Goal: Information Seeking & Learning: Learn about a topic

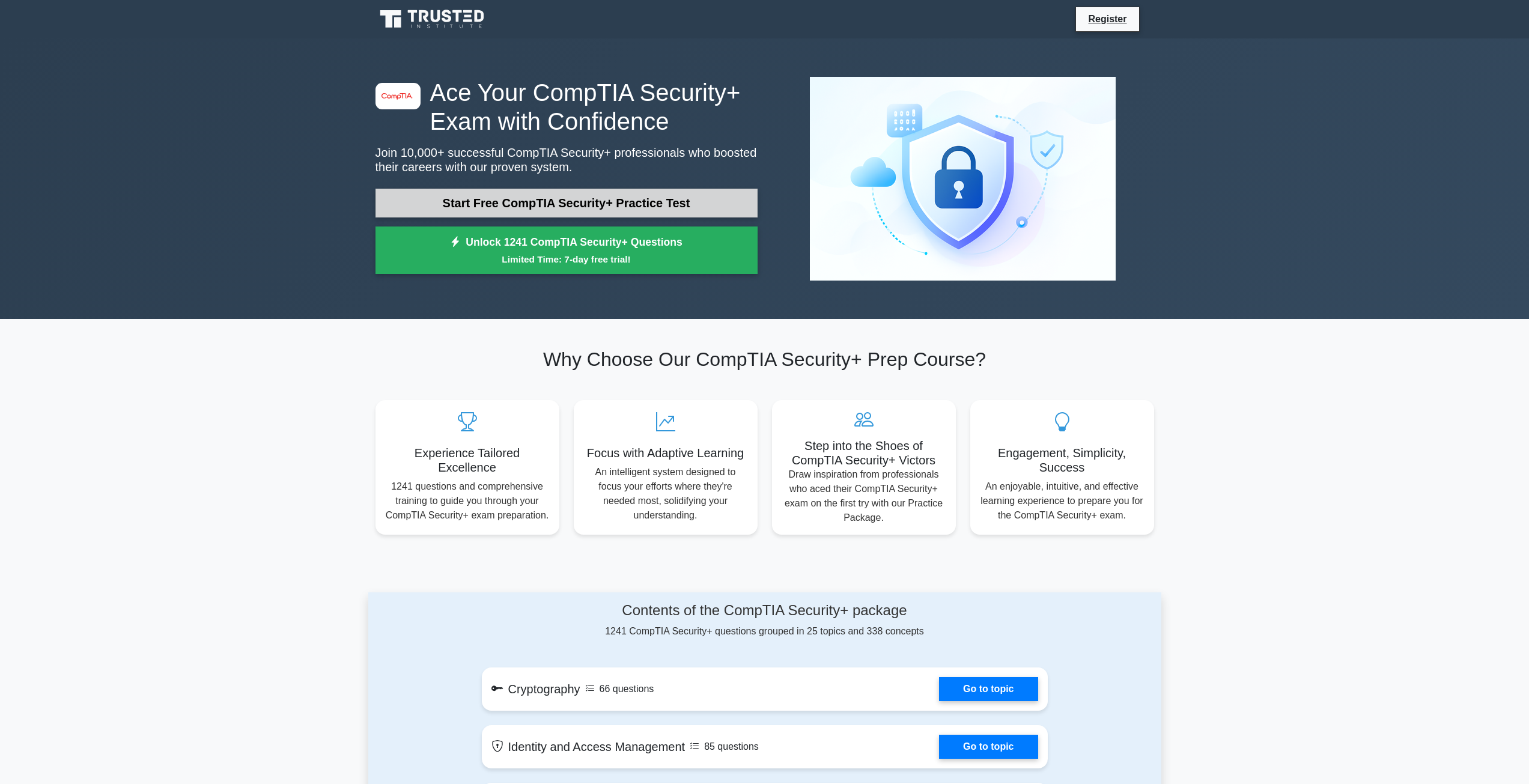
drag, startPoint x: 0, startPoint y: 0, endPoint x: 642, endPoint y: 197, distance: 671.5
click at [642, 197] on link "Start Free CompTIA Security+ Practice Test" at bounding box center [567, 203] width 382 height 29
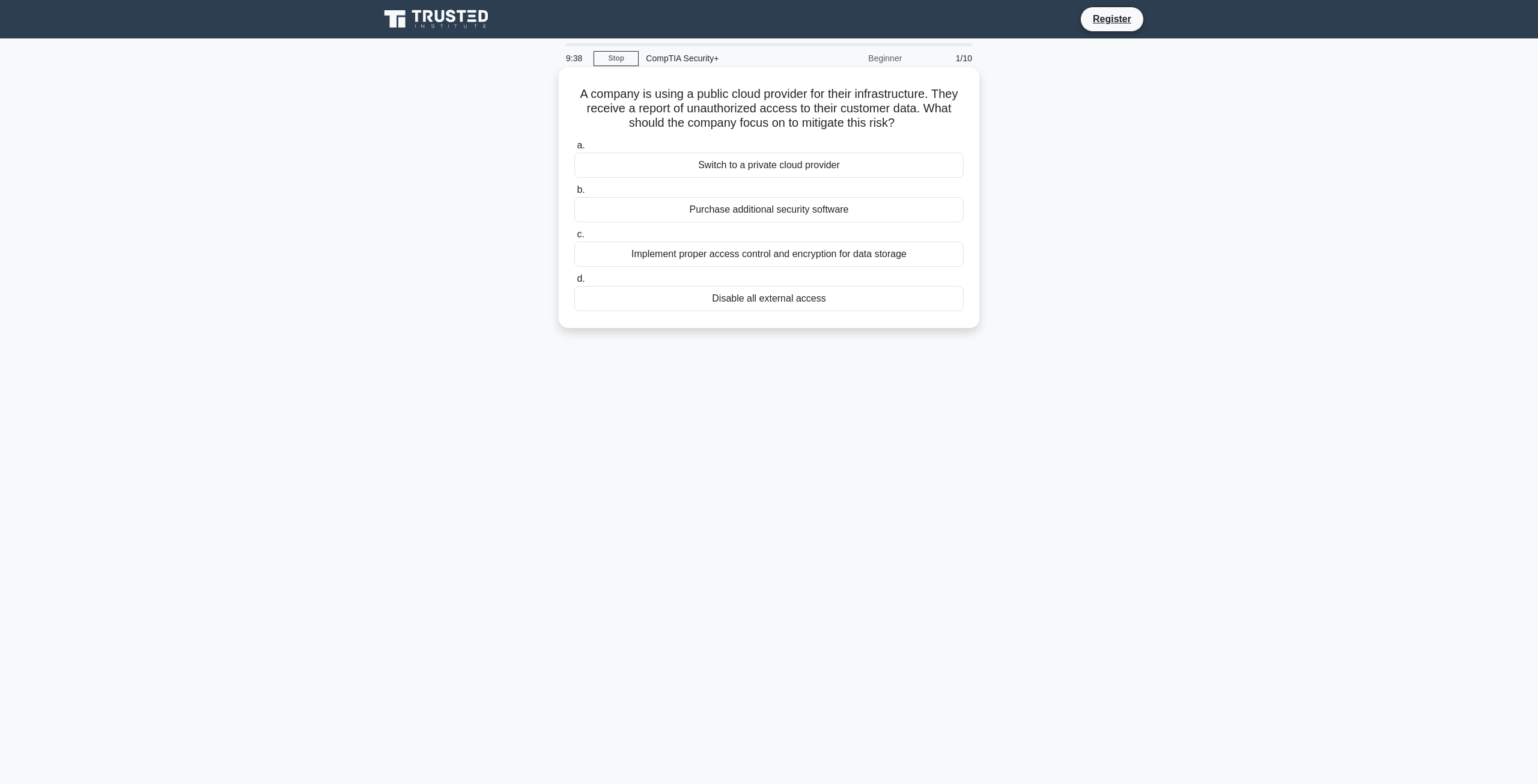
click at [814, 254] on div "Implement proper access control and encryption for data storage" at bounding box center [769, 254] width 389 height 26
click at [574, 238] on input "c. Implement proper access control and encryption for data storage" at bounding box center [574, 235] width 0 height 8
click at [792, 299] on div "Reviewing roles and their corresponding permissions." at bounding box center [769, 298] width 389 height 26
click at [574, 283] on input "d. Reviewing roles and their corresponding permissions." at bounding box center [574, 279] width 0 height 8
click at [868, 160] on div "Continuous re-scanning of patched assets" at bounding box center [769, 165] width 389 height 26
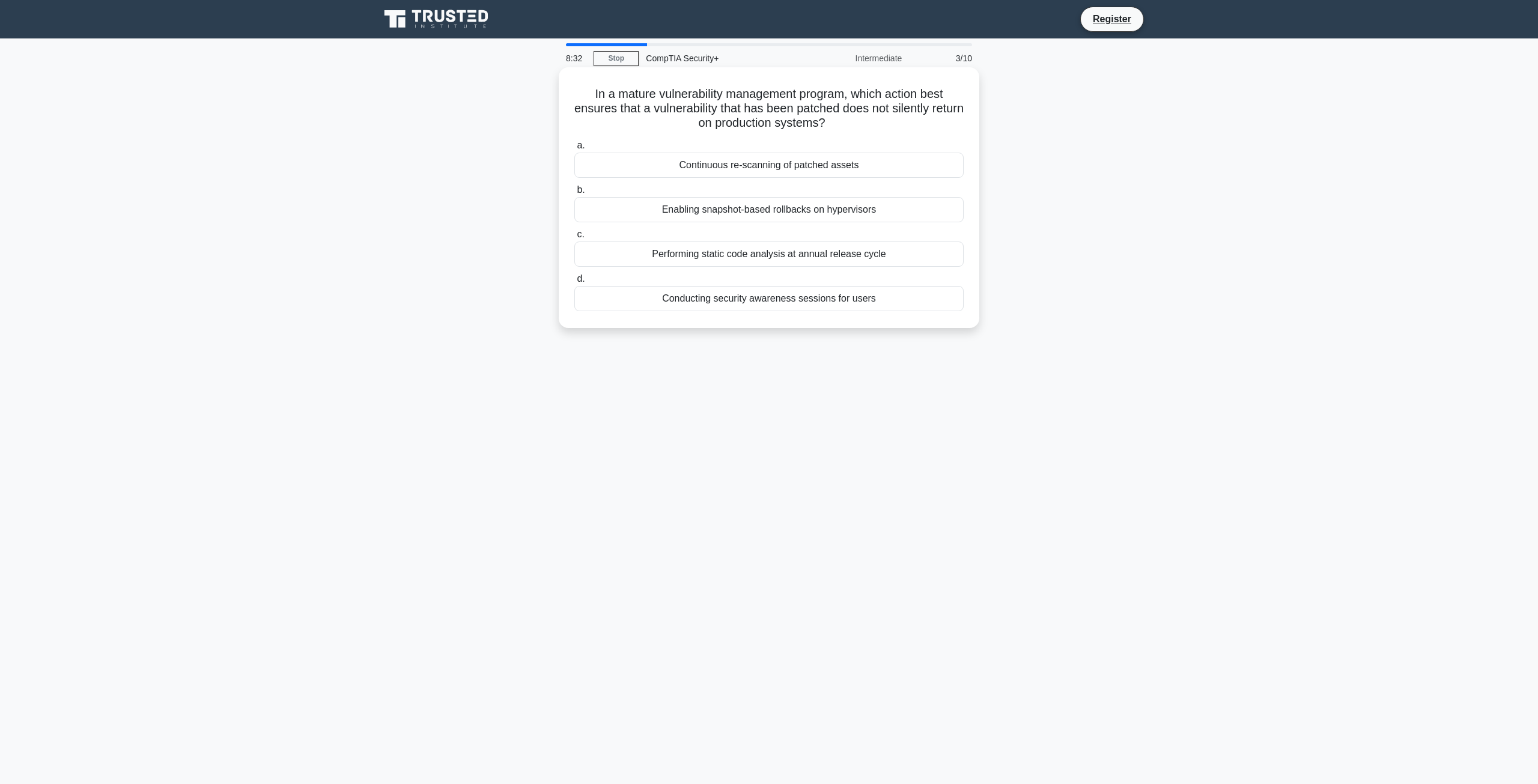
click at [574, 149] on input "a. Continuous re-scanning of patched assets" at bounding box center [574, 146] width 0 height 8
click at [815, 206] on div "Identify lessons learned and improve future incident responses" at bounding box center [769, 210] width 389 height 26
click at [574, 194] on input "b. Identify lessons learned and improve future incident responses" at bounding box center [574, 190] width 0 height 8
click at [806, 301] on div "A hash matched a known malware signature" at bounding box center [769, 298] width 389 height 26
click at [574, 283] on input "d. A hash matched a known malware signature" at bounding box center [574, 279] width 0 height 8
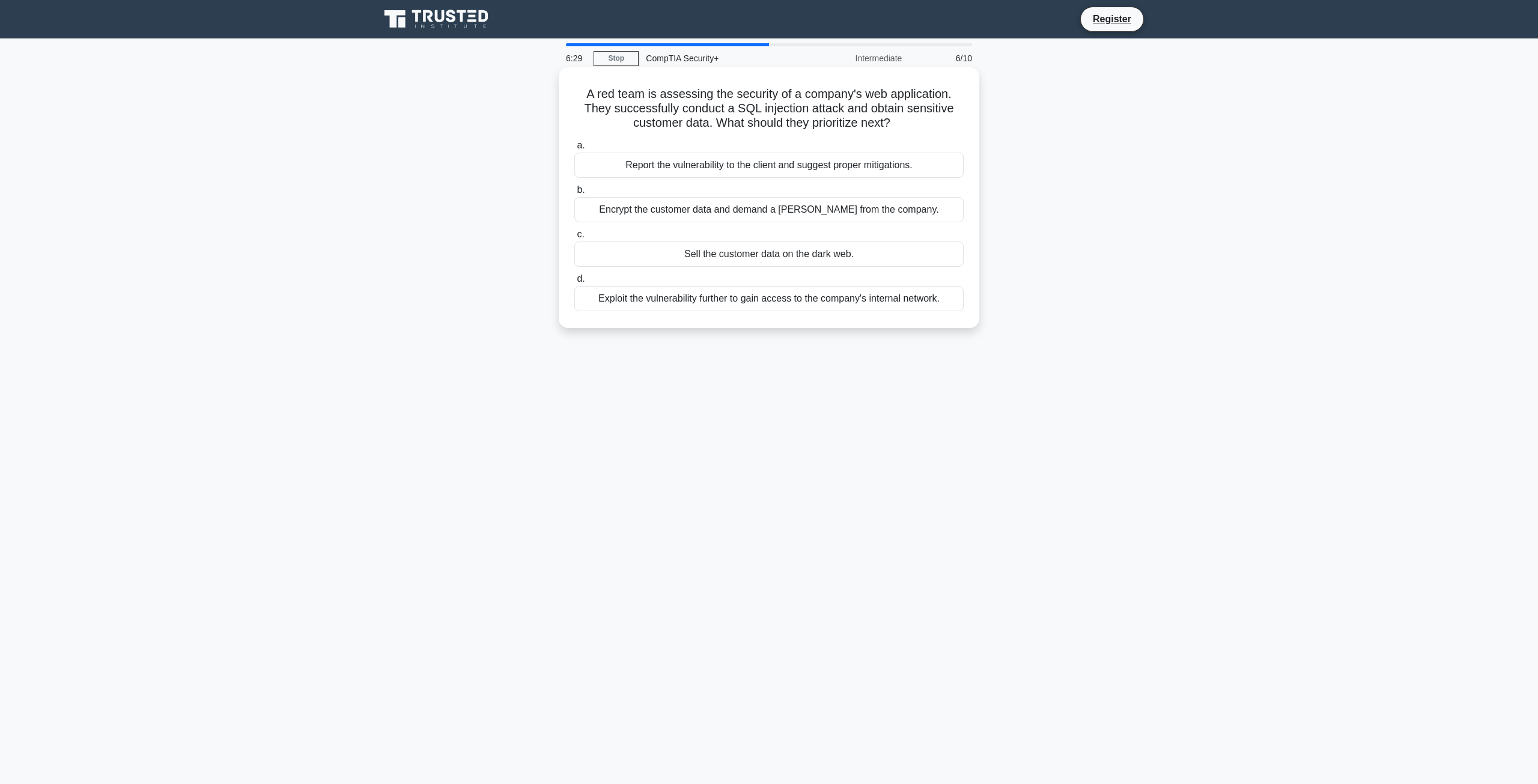
click at [729, 168] on div "Report the vulnerability to the client and suggest proper mitigations." at bounding box center [769, 165] width 389 height 26
click at [574, 149] on input "a. Report the vulnerability to the client and suggest proper mitigations." at bounding box center [574, 146] width 0 height 8
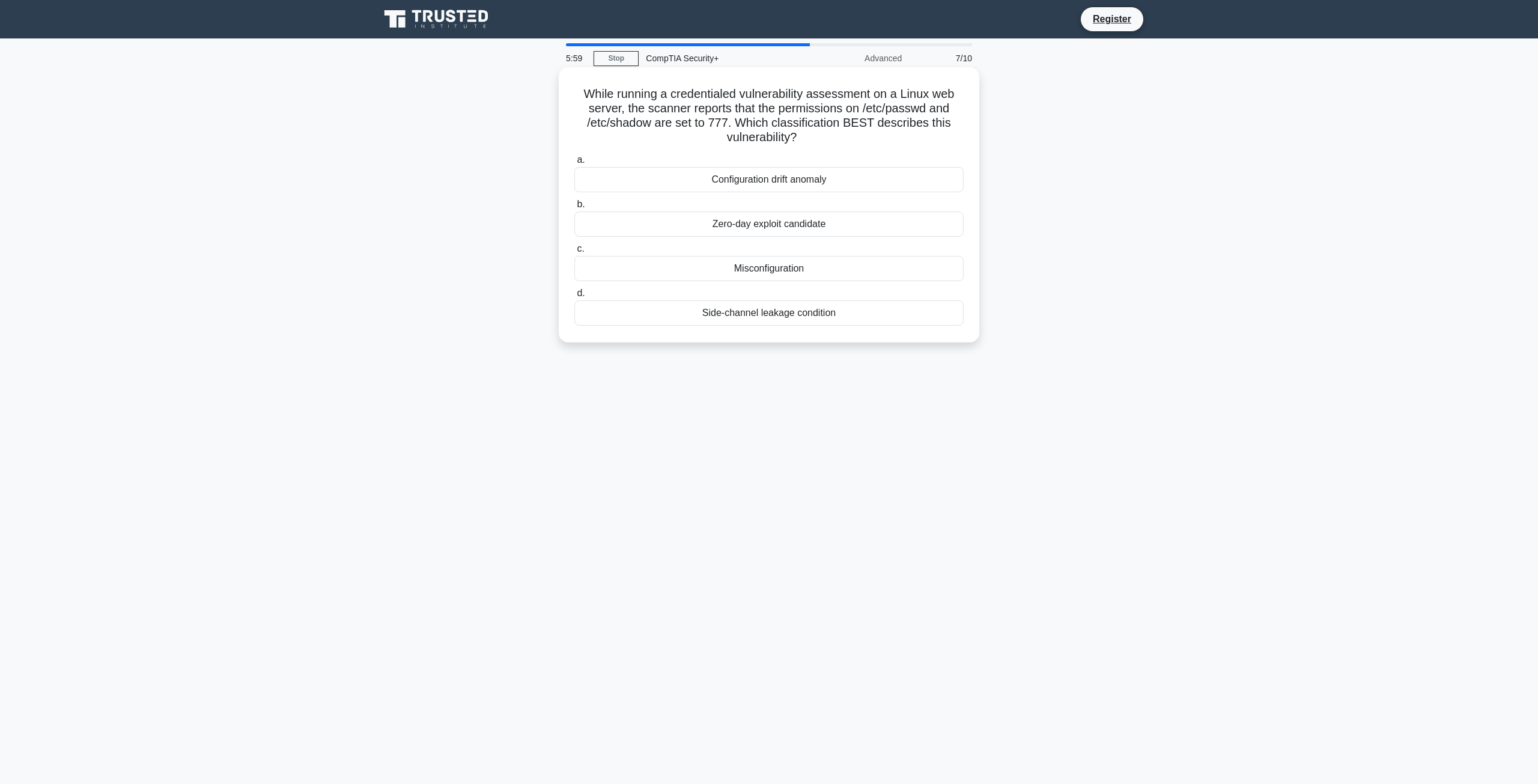
click at [786, 263] on div "Misconfiguration" at bounding box center [769, 268] width 389 height 26
click at [574, 253] on input "c. Misconfiguration" at bounding box center [574, 249] width 0 height 8
click at [776, 273] on div "Reports and intelligence on recent ransomware incidents" at bounding box center [769, 268] width 389 height 26
click at [574, 253] on input "c. Reports and intelligence on recent ransomware incidents" at bounding box center [574, 249] width 0 height 8
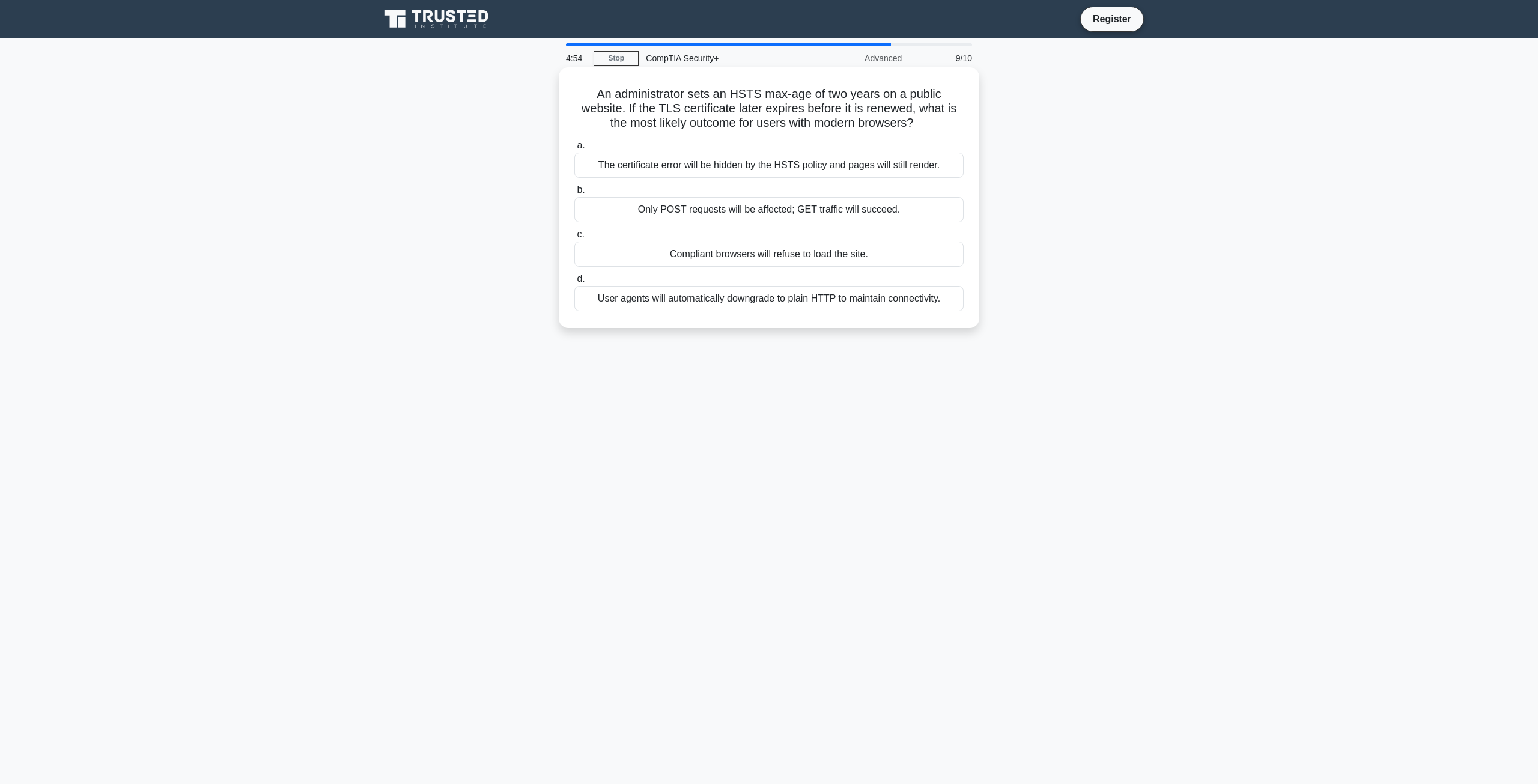
click at [826, 170] on div "The certificate error will be hidden by the HSTS policy and pages will still re…" at bounding box center [769, 165] width 389 height 26
click at [574, 149] on input "a. The certificate error will be hidden by the HSTS policy and pages will still…" at bounding box center [574, 146] width 0 height 8
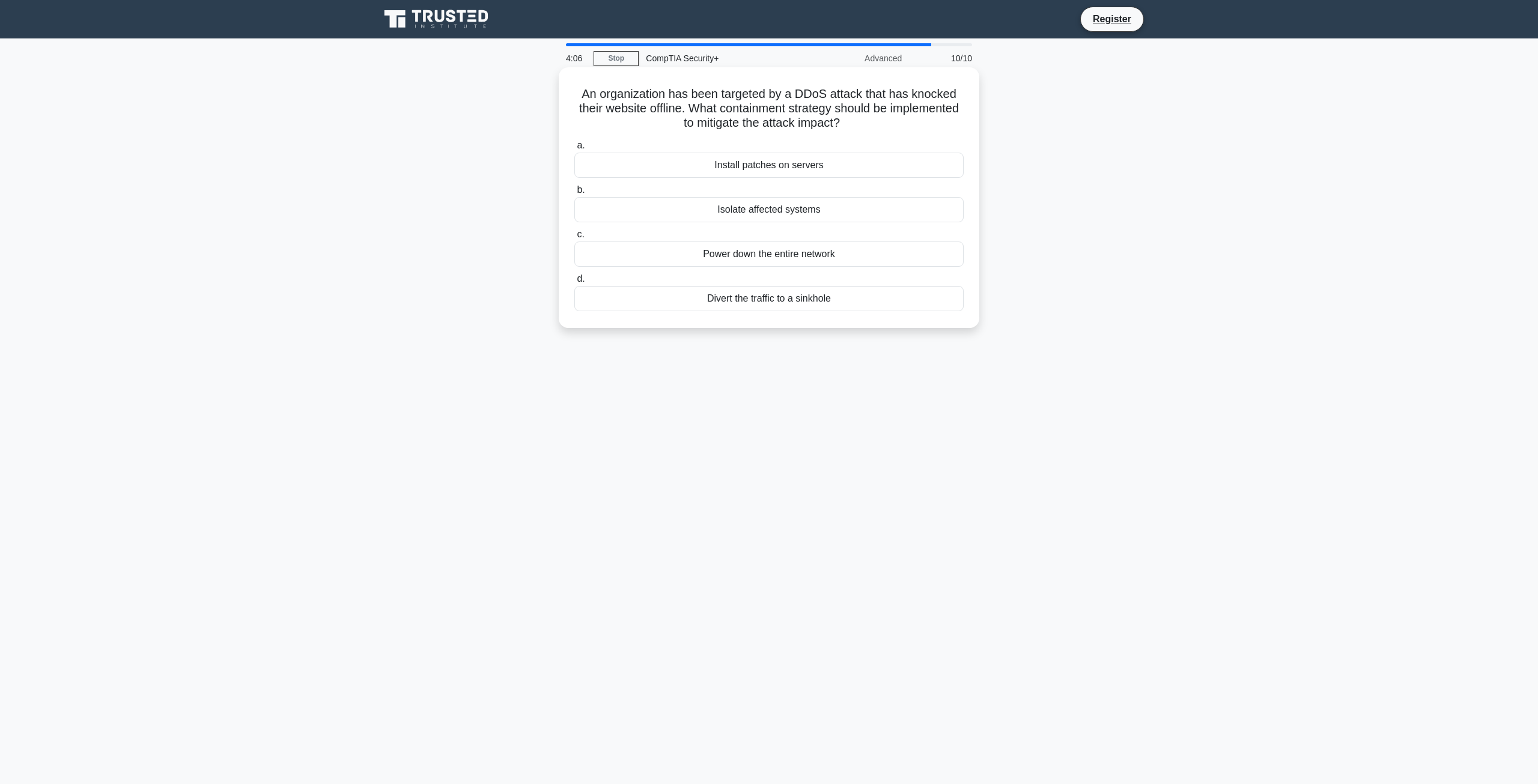
click at [751, 207] on div "Isolate affected systems" at bounding box center [769, 210] width 389 height 26
click at [574, 194] on input "b. Isolate affected systems" at bounding box center [574, 190] width 0 height 8
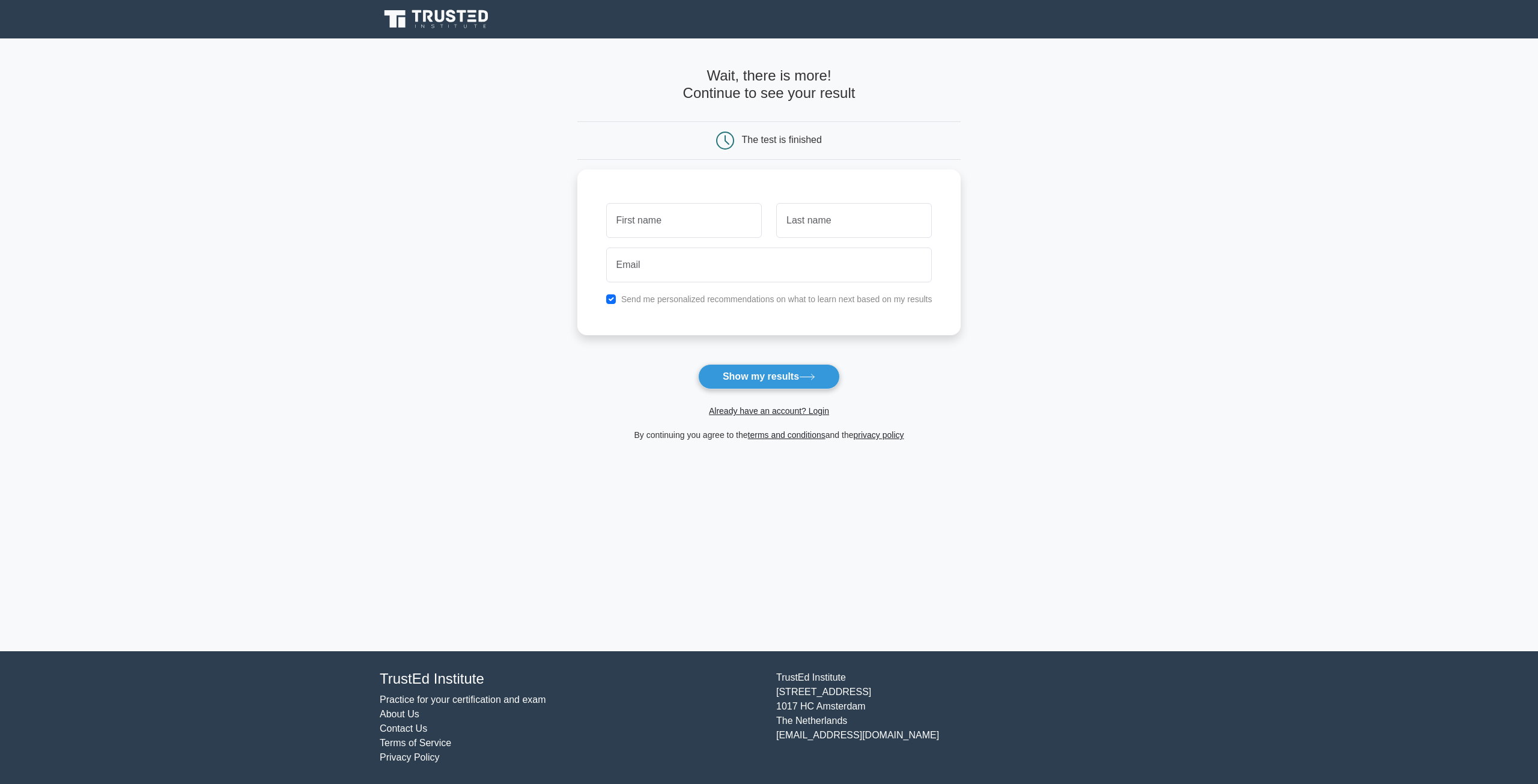
click at [840, 366] on form "Wait, there is more! Continue to see your result The test is finished and the" at bounding box center [769, 254] width 384 height 375
click at [793, 380] on button "Show my results" at bounding box center [769, 376] width 142 height 26
click at [968, 353] on main "Wait, there is more! Continue to see your result The test is finished and the" at bounding box center [769, 345] width 1538 height 612
click at [729, 222] on input "text" at bounding box center [684, 217] width 156 height 35
type input "yiglg"
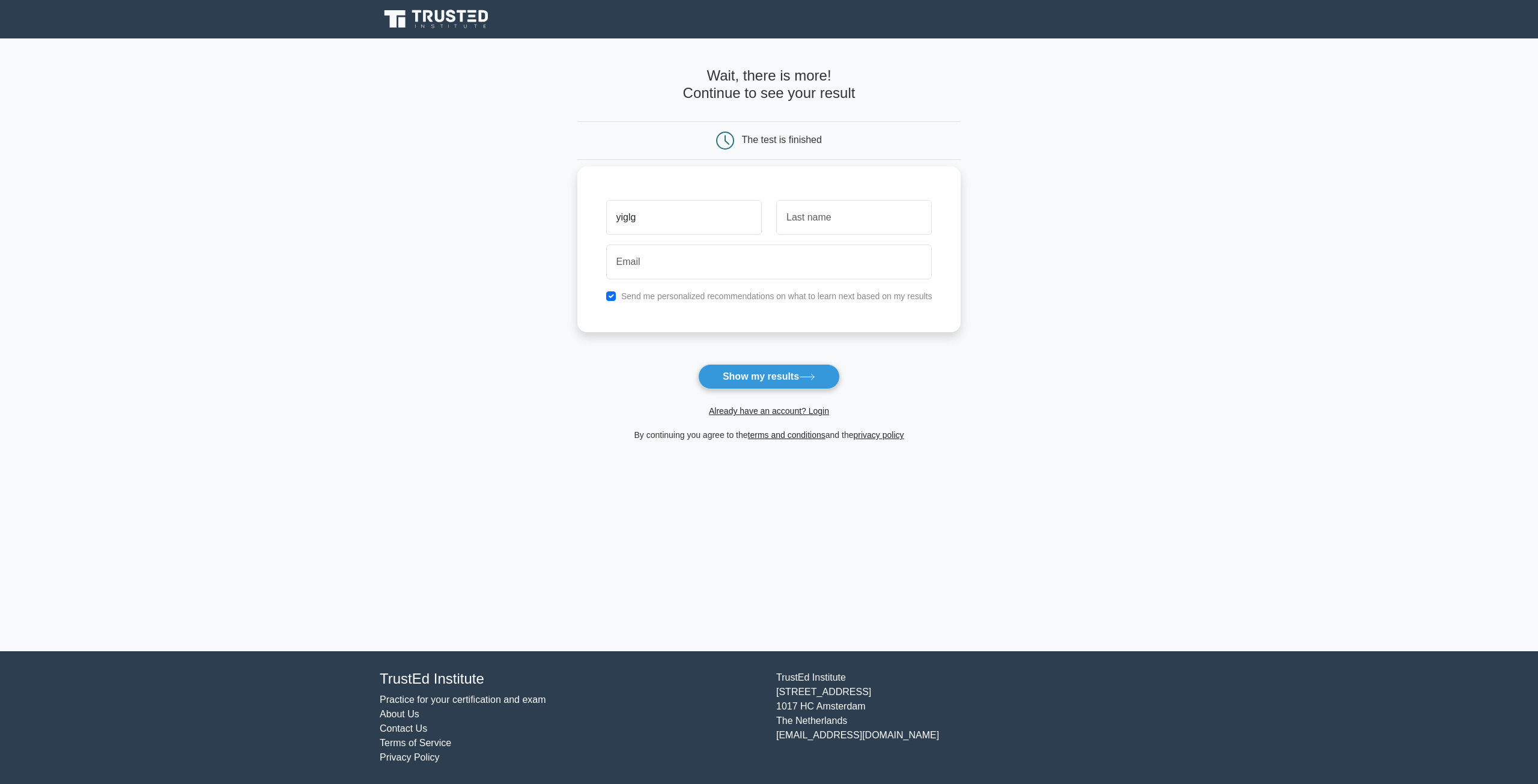
drag, startPoint x: 748, startPoint y: 298, endPoint x: 829, endPoint y: 229, distance: 106.4
click at [748, 298] on label "Send me personalized recommendations on what to learn next based on my results" at bounding box center [777, 296] width 311 height 9
click at [850, 215] on input "text" at bounding box center [854, 217] width 156 height 35
click at [751, 301] on label "Send me personalized recommendations on what to learn next based on my results" at bounding box center [777, 296] width 311 height 9
click at [744, 298] on label "Send me personalized recommendations on what to learn next based on my results" at bounding box center [777, 296] width 311 height 9
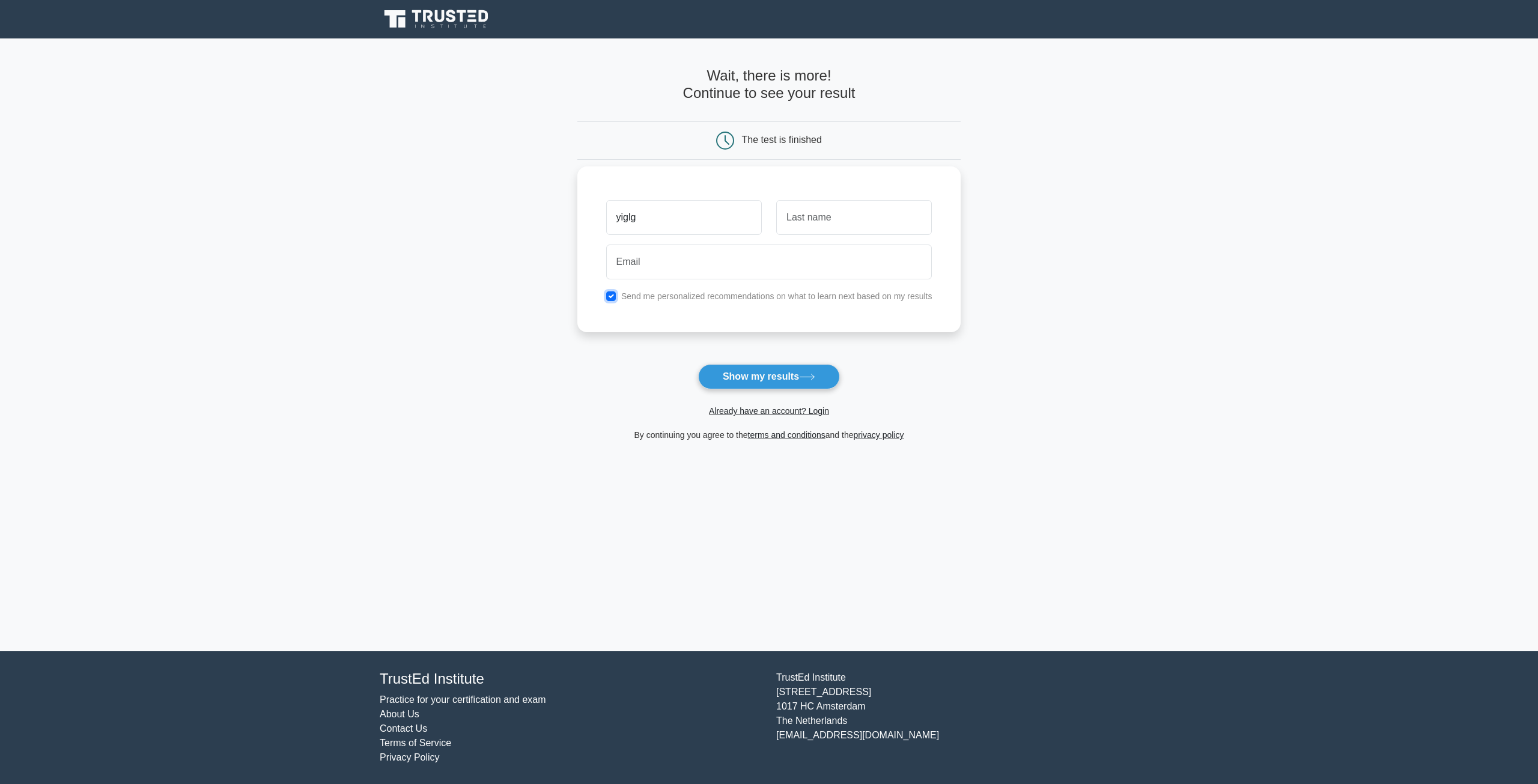
click at [611, 297] on input "checkbox" at bounding box center [611, 296] width 9 height 9
checkbox input "false"
click at [847, 242] on div at bounding box center [769, 261] width 340 height 44
click at [843, 223] on input "text" at bounding box center [854, 217] width 156 height 35
type input "aa"
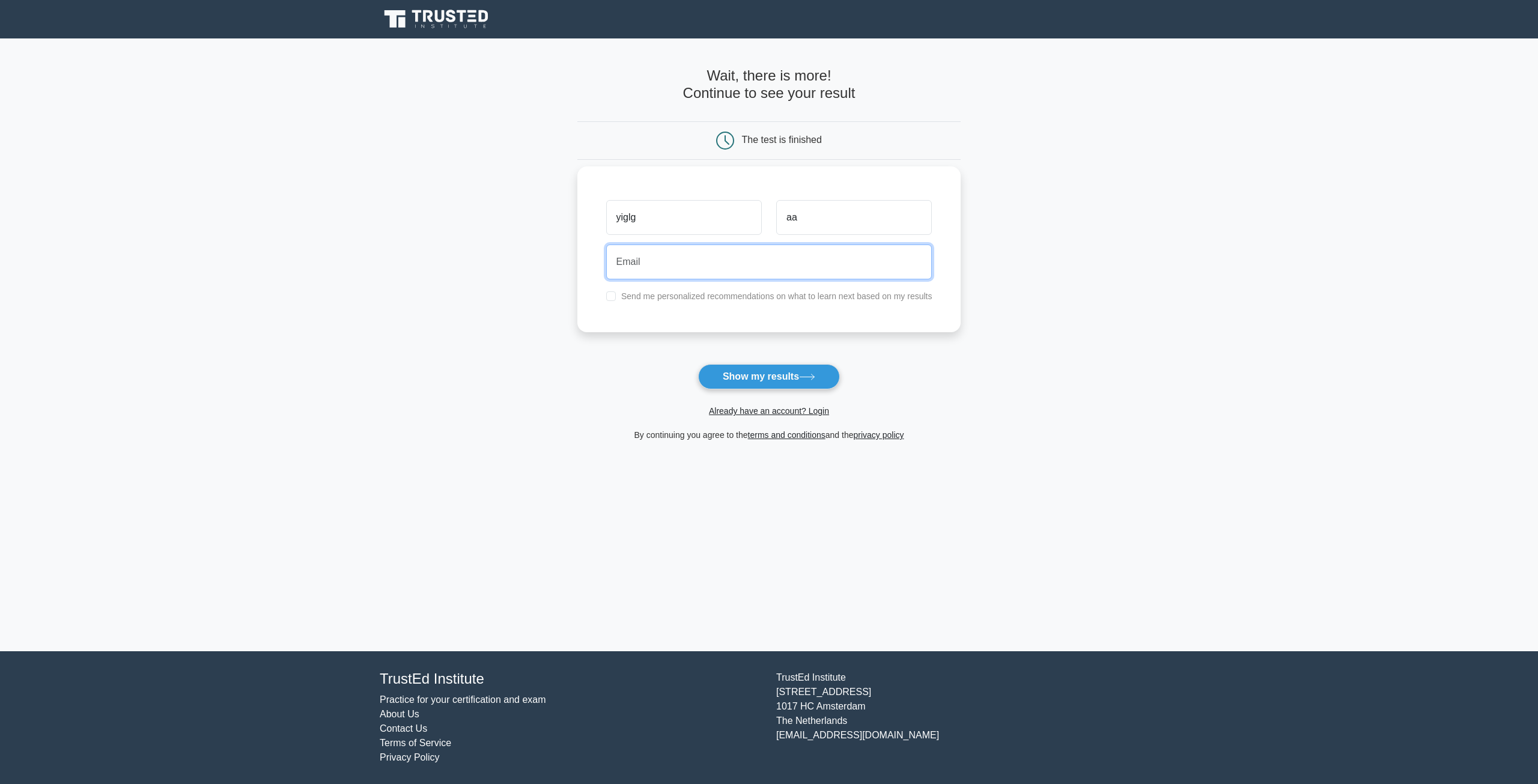
click at [685, 268] on input "email" at bounding box center [769, 262] width 326 height 35
type input "aaa@gmail.com"
click at [746, 263] on input "aaa@gmail.com" at bounding box center [769, 262] width 326 height 35
click at [748, 386] on button "Show my results" at bounding box center [769, 376] width 142 height 26
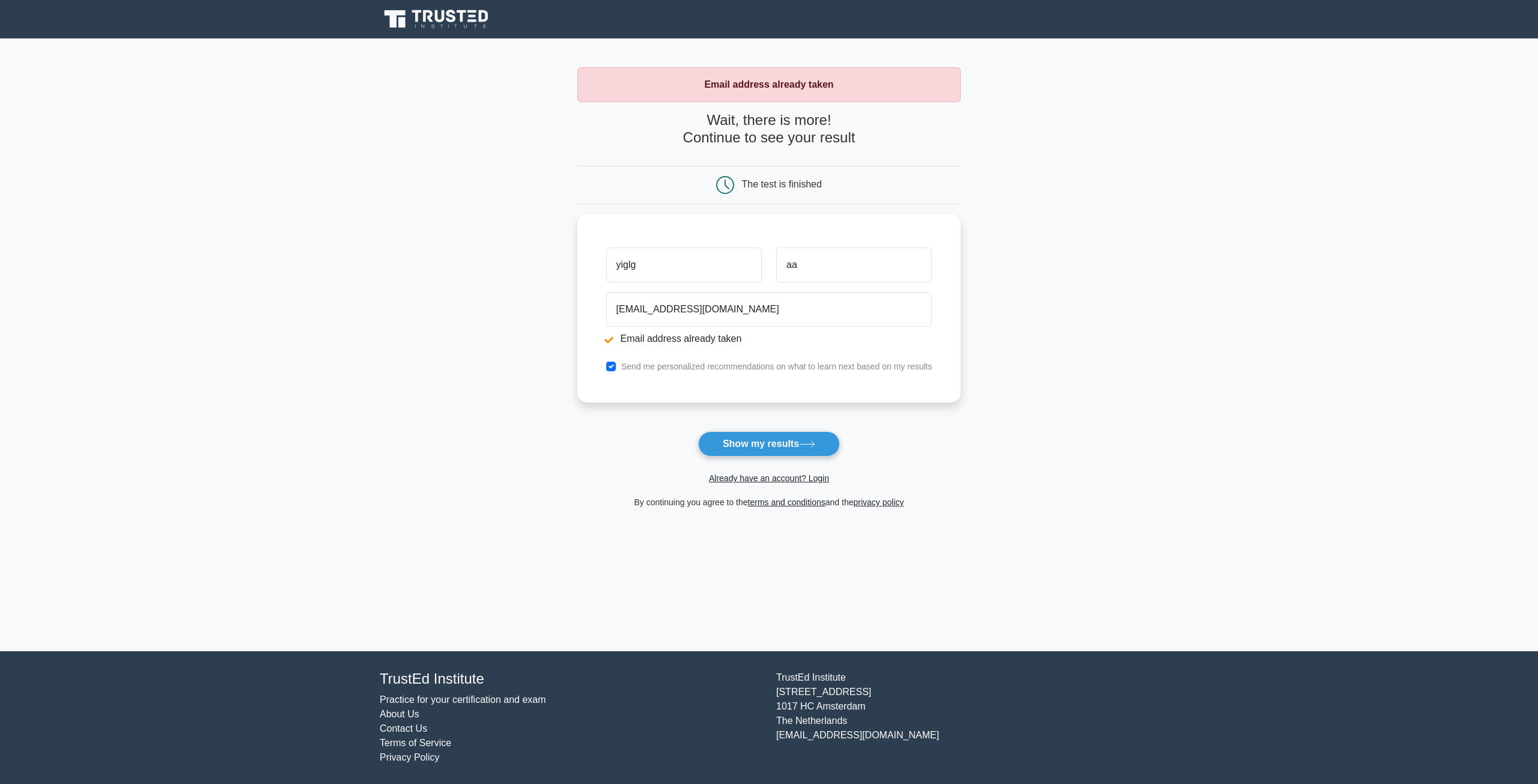
drag, startPoint x: 1026, startPoint y: 349, endPoint x: 988, endPoint y: 330, distance: 42.5
click at [1027, 349] on main "Email address already taken Wait, there is more! Continue to see your result Th…" at bounding box center [769, 345] width 1538 height 612
click at [805, 172] on div "The test is finished" at bounding box center [769, 185] width 384 height 39
drag, startPoint x: 805, startPoint y: 172, endPoint x: 799, endPoint y: 185, distance: 14.3
click at [805, 176] on div "The test is finished" at bounding box center [769, 185] width 384 height 39
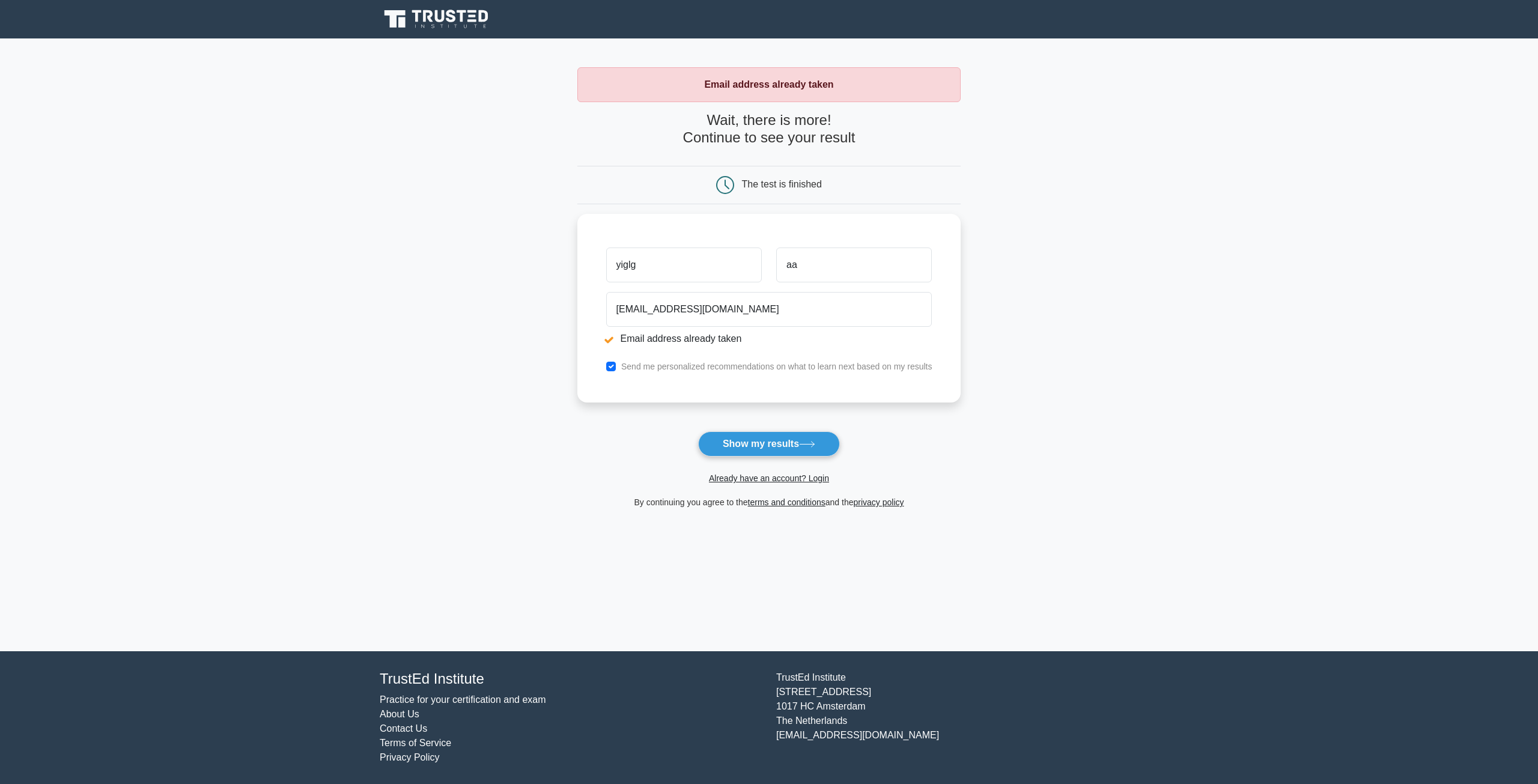
click at [799, 185] on div "The test is finished" at bounding box center [782, 184] width 80 height 10
click at [630, 304] on input "aaa@gmail.com" at bounding box center [769, 306] width 326 height 35
type input "aaa11233@gmail.com"
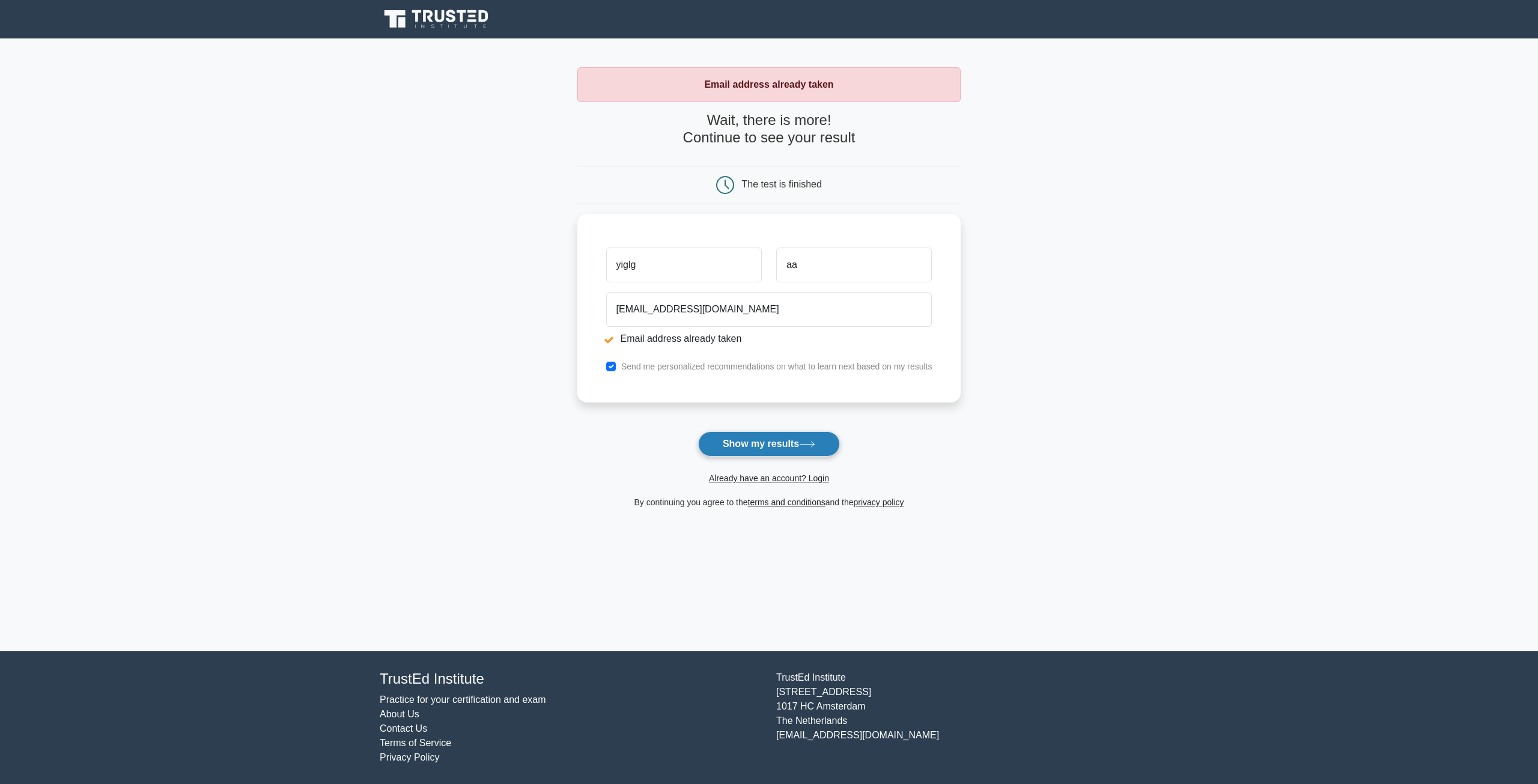
click at [749, 440] on button "Show my results" at bounding box center [769, 444] width 142 height 26
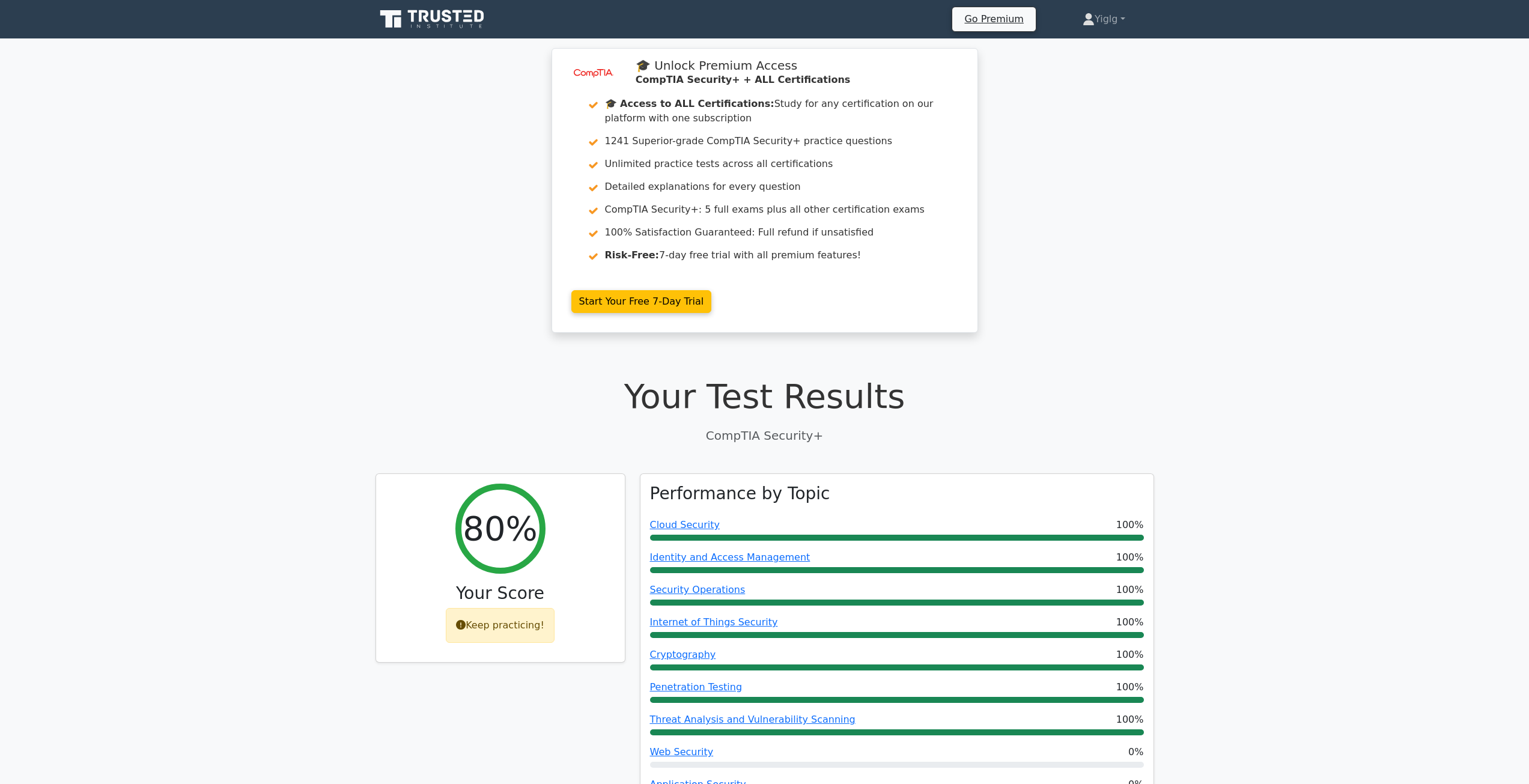
click at [447, 22] on icon at bounding box center [433, 19] width 115 height 23
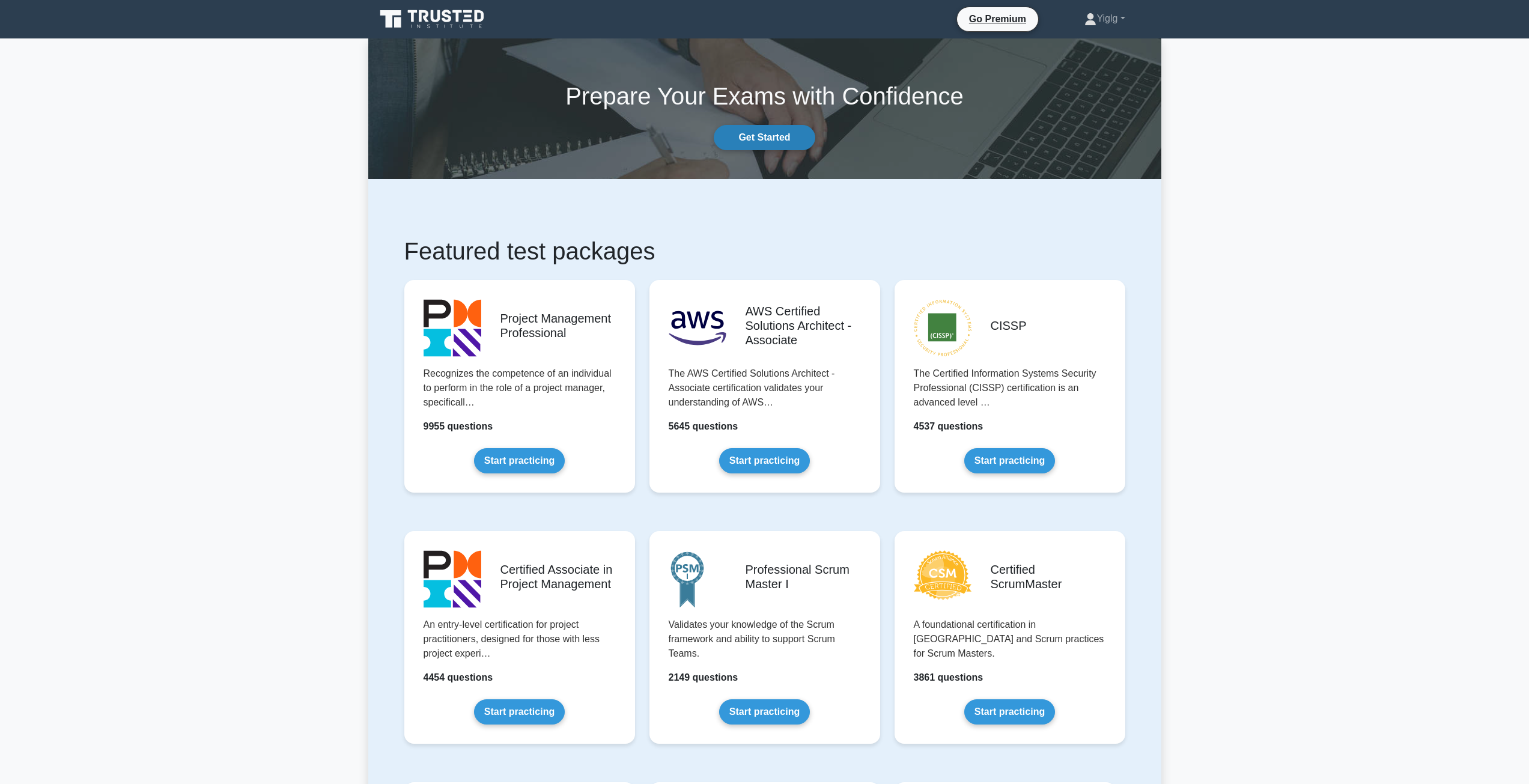
click at [763, 129] on link "Get Started" at bounding box center [764, 138] width 101 height 26
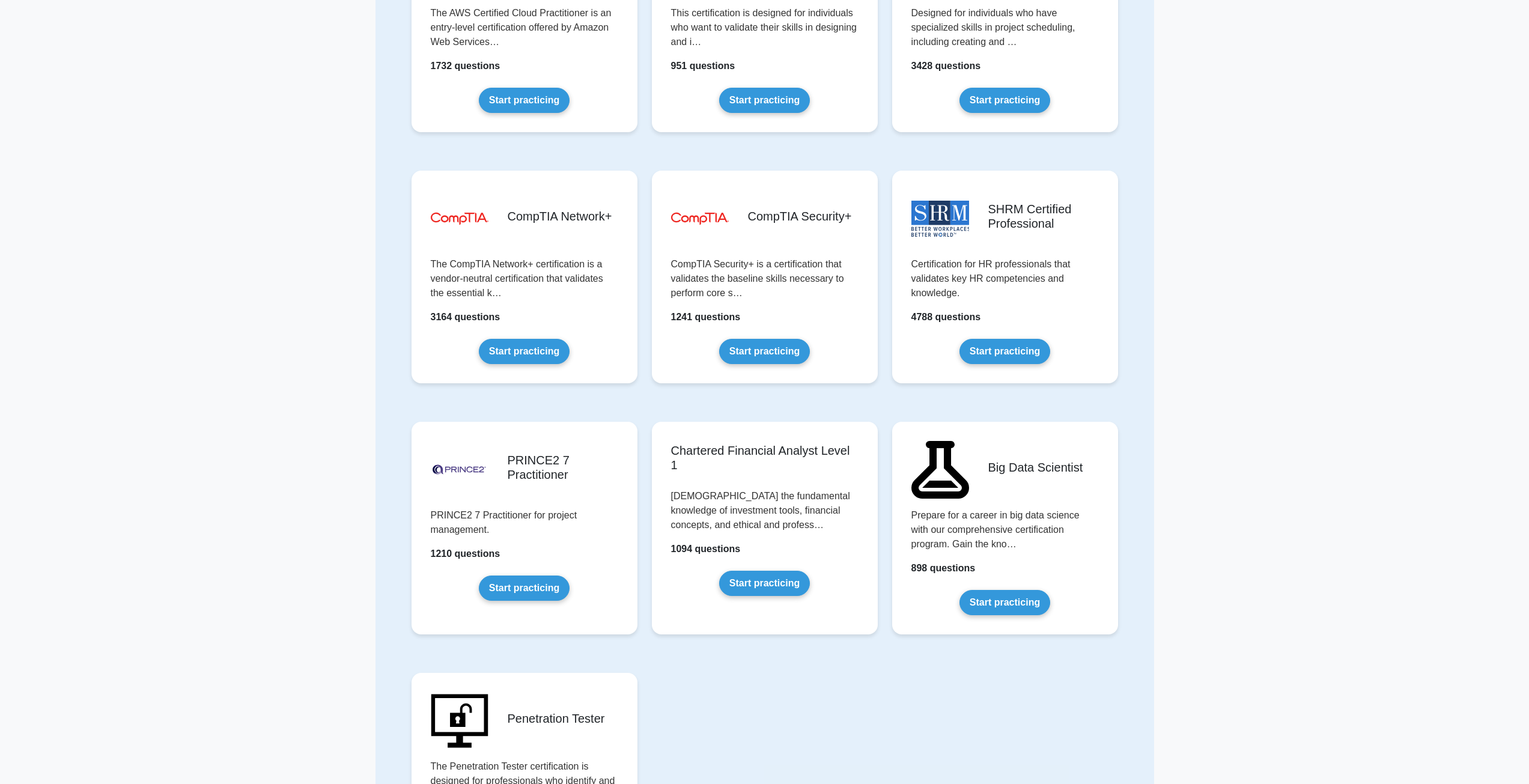
scroll to position [2004, 0]
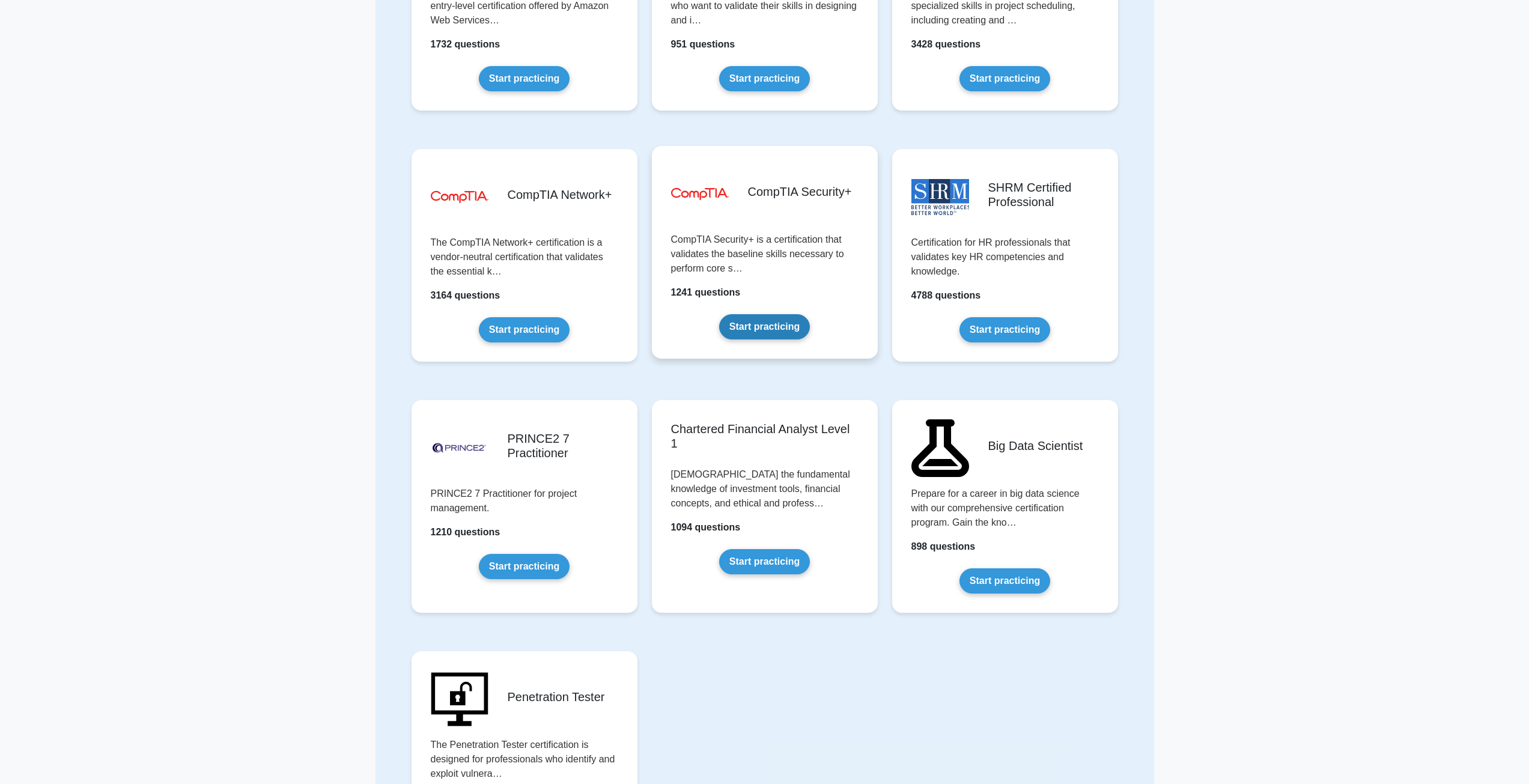
click at [781, 334] on link "Start practicing" at bounding box center [764, 327] width 91 height 26
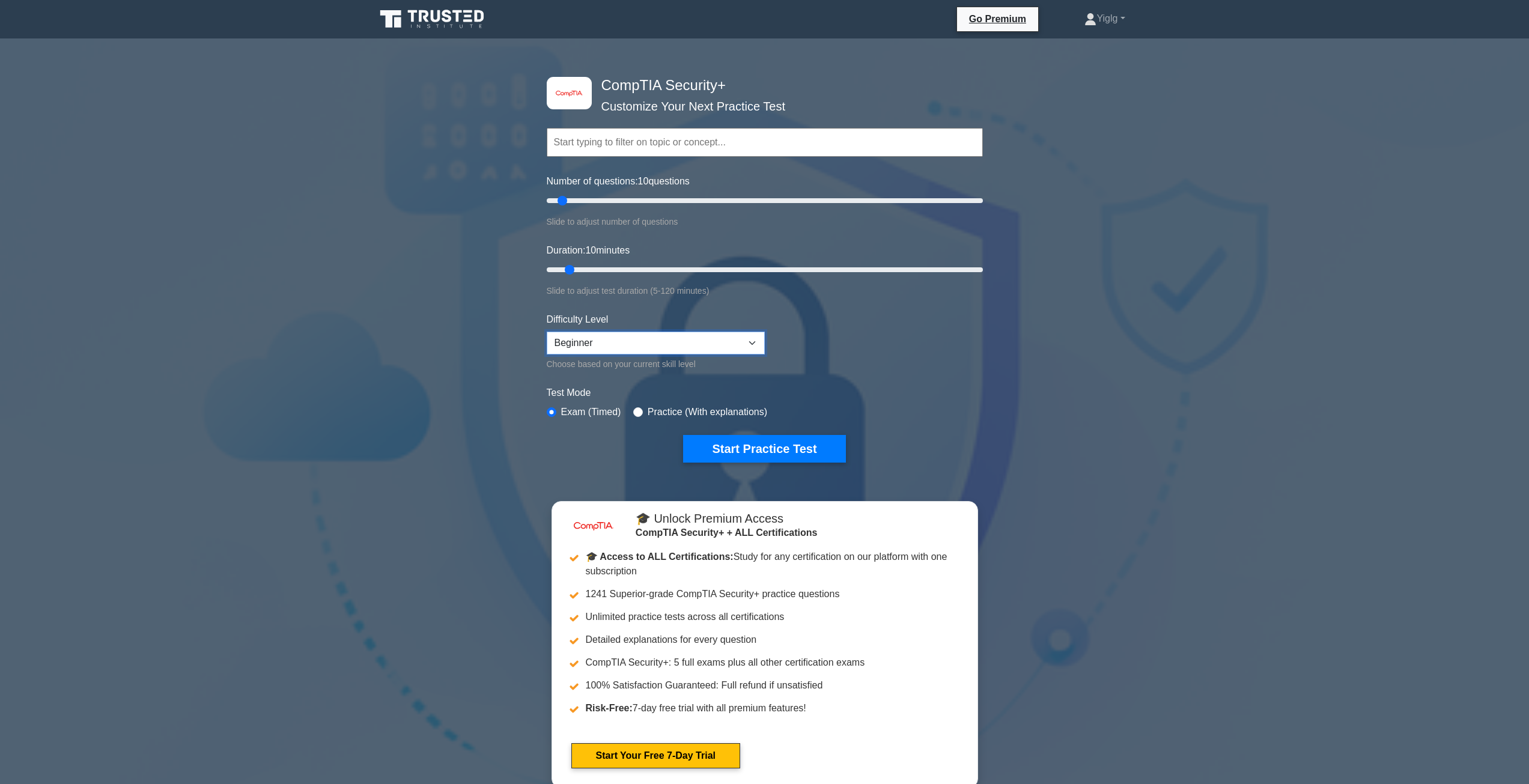
click at [751, 339] on select "Beginner Intermediate Expert" at bounding box center [656, 343] width 218 height 23
click at [763, 448] on button "Start Practice Test" at bounding box center [764, 449] width 162 height 27
